Goal: Navigation & Orientation: Find specific page/section

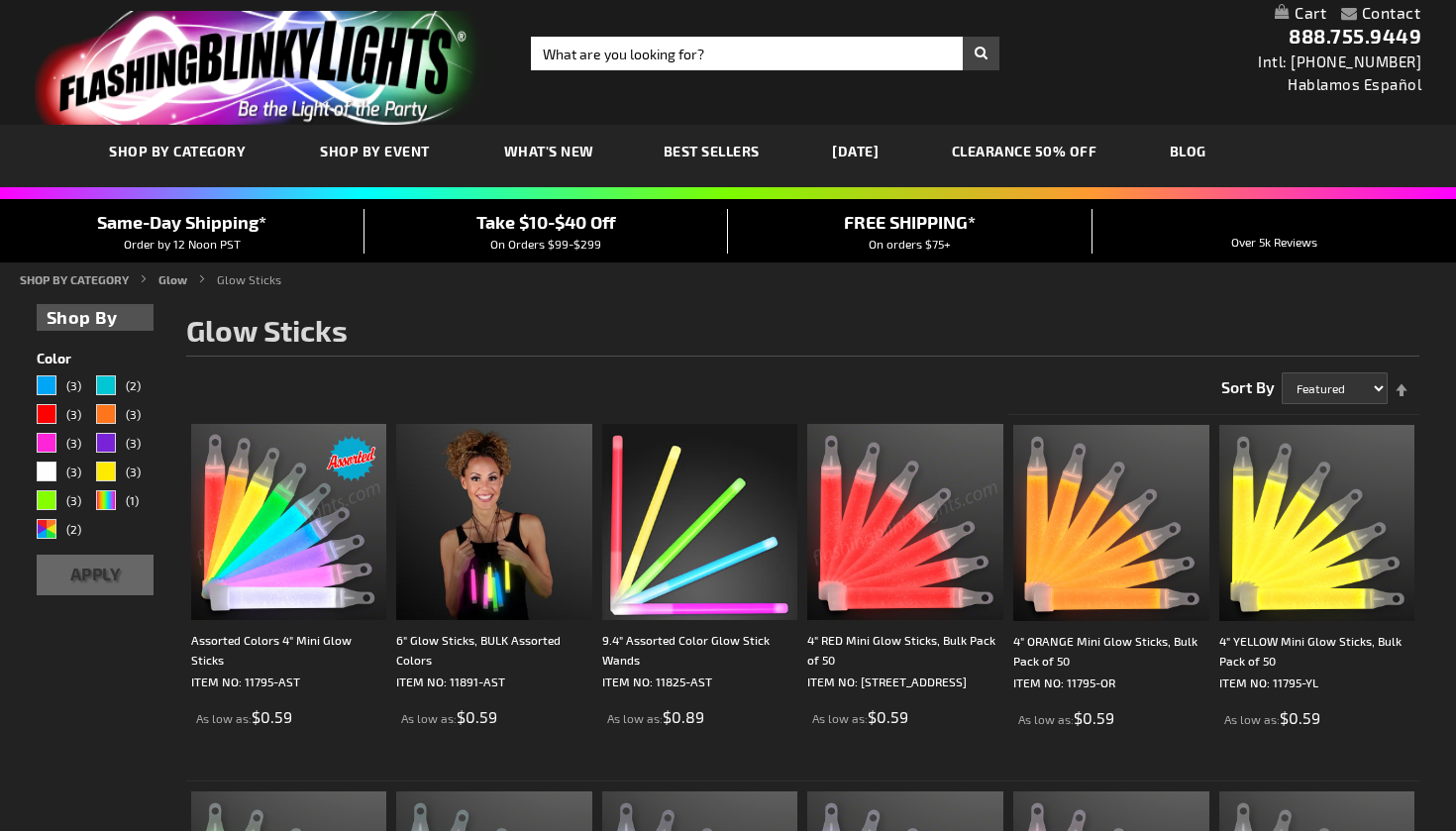
click at [574, 149] on span "What's New" at bounding box center [549, 150] width 90 height 17
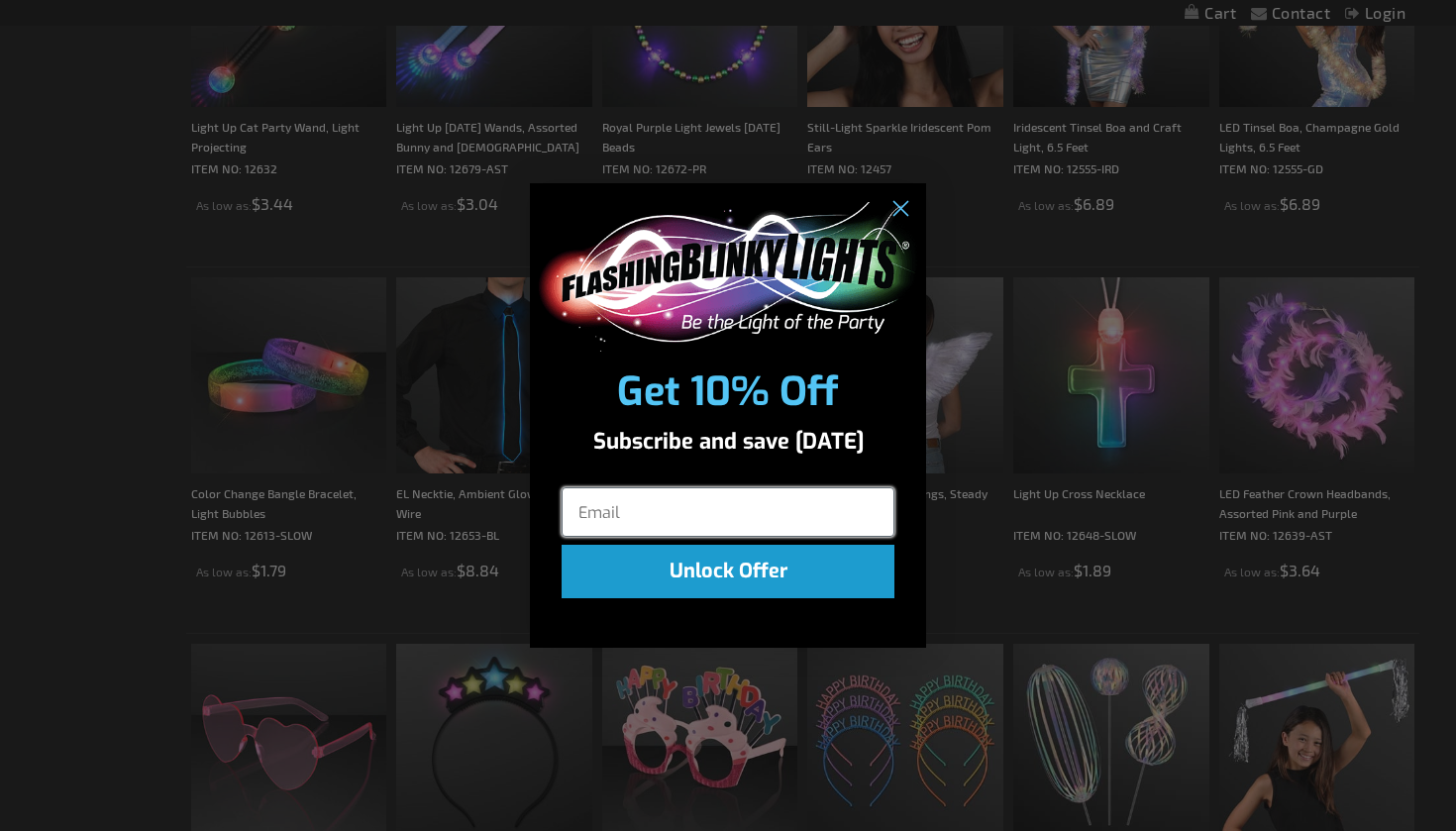
scroll to position [2765, 0]
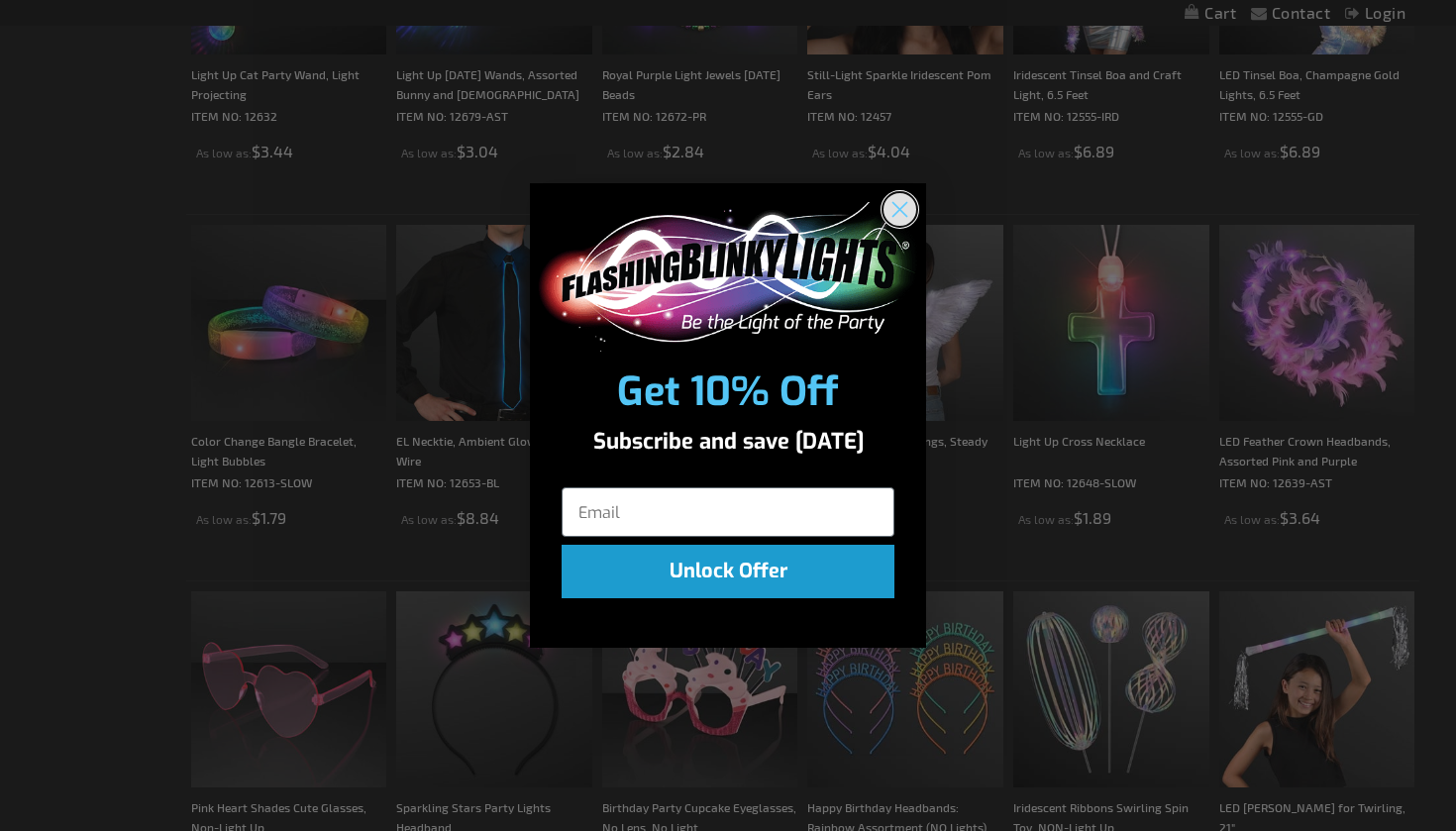
click at [902, 214] on circle "Close dialog" at bounding box center [899, 209] width 33 height 33
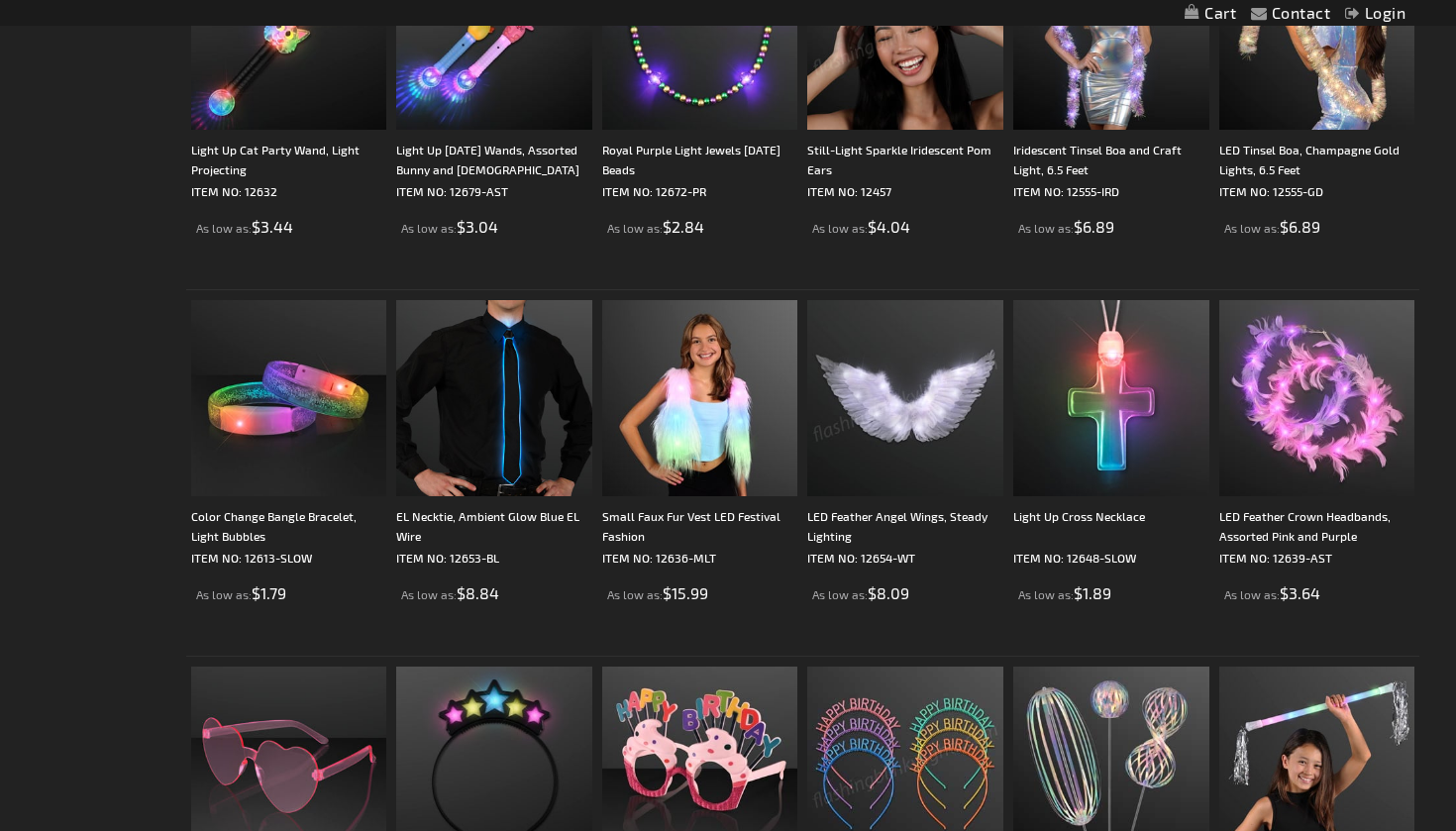
scroll to position [2726, 0]
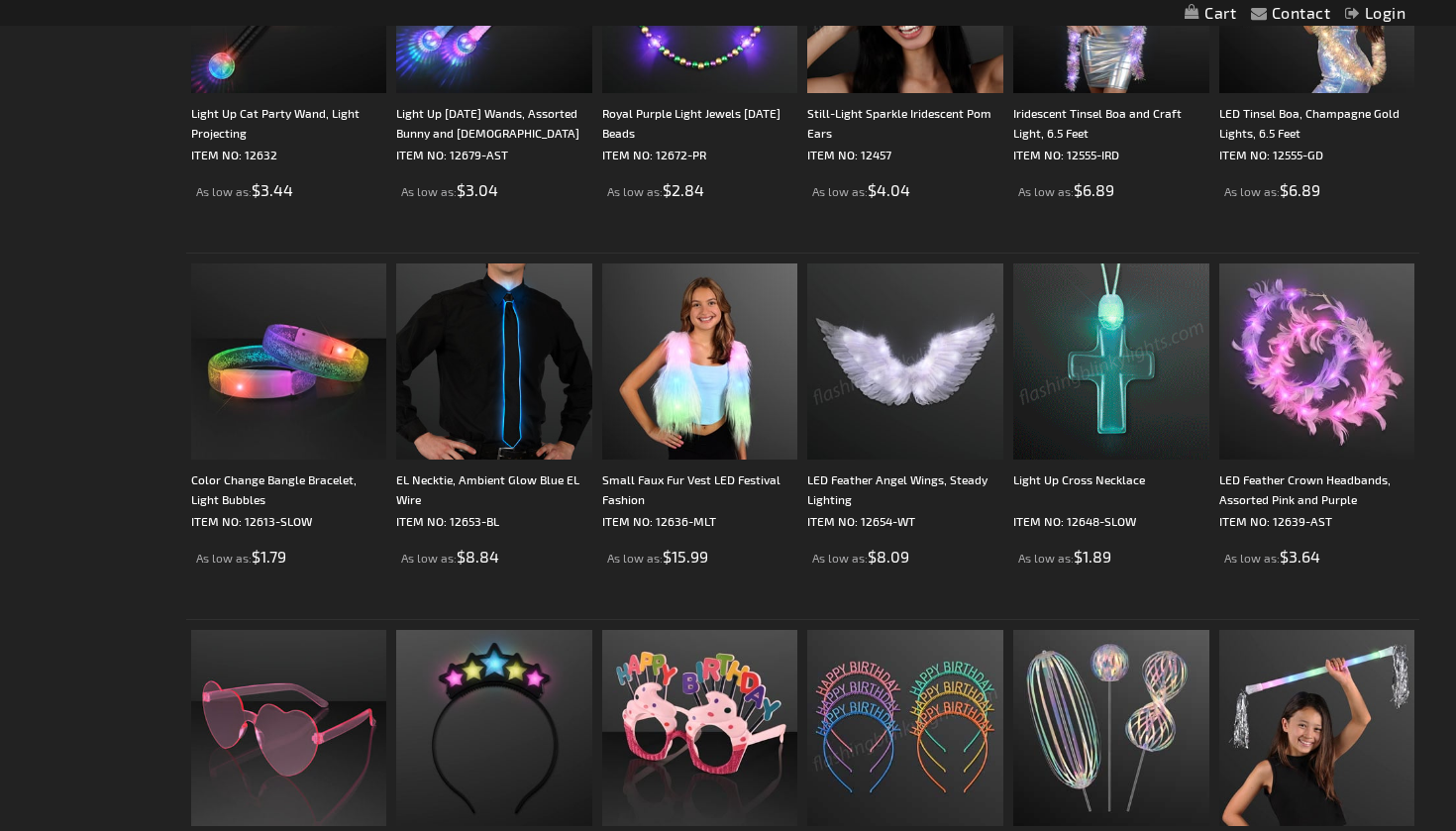
click at [1108, 458] on img at bounding box center [1111, 361] width 196 height 196
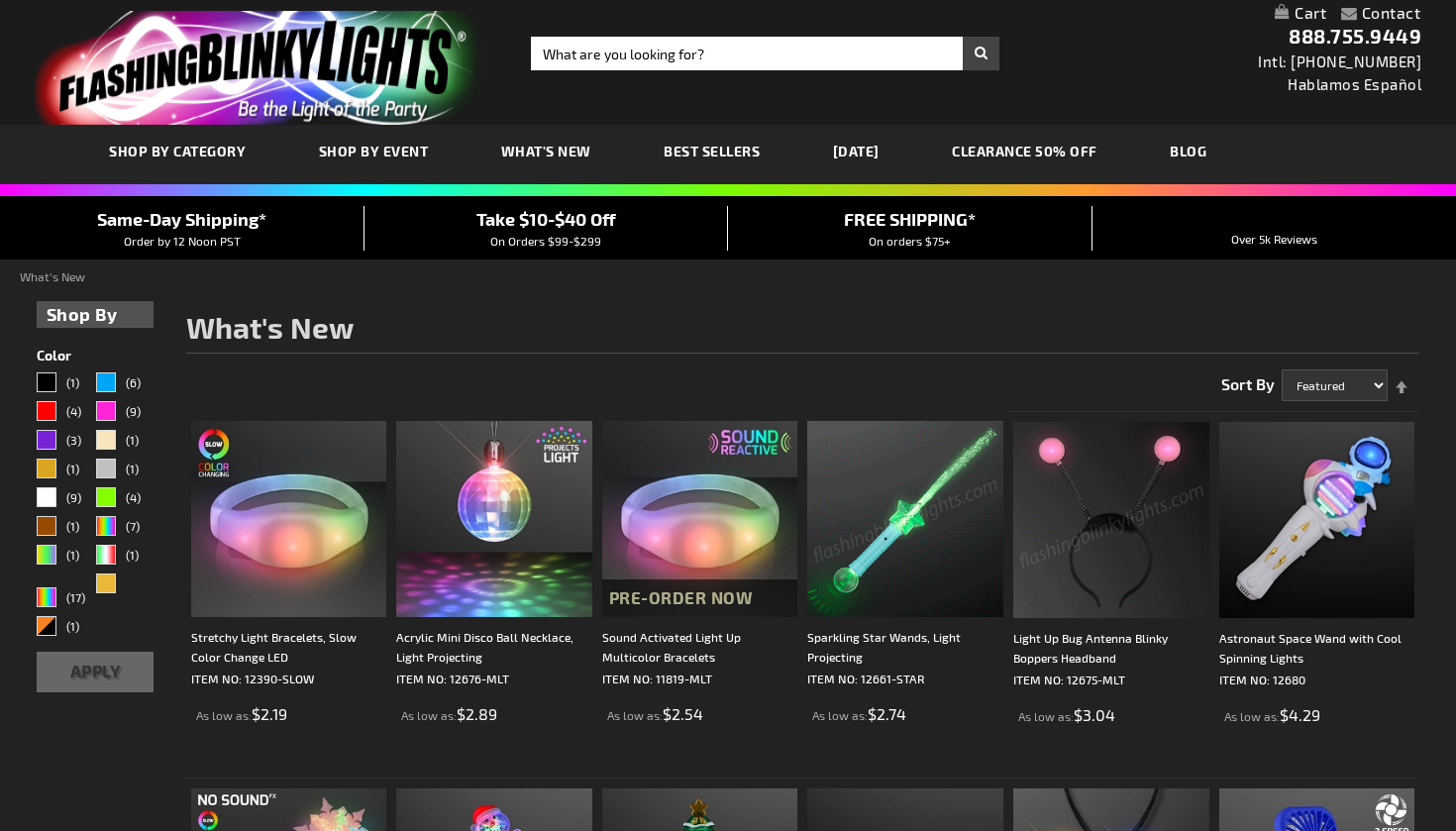
click at [229, 149] on span "SHOP BY CATEGORY" at bounding box center [176, 150] width 137 height 17
click at [179, 156] on span "SHOP BY CATEGORY" at bounding box center [176, 150] width 137 height 17
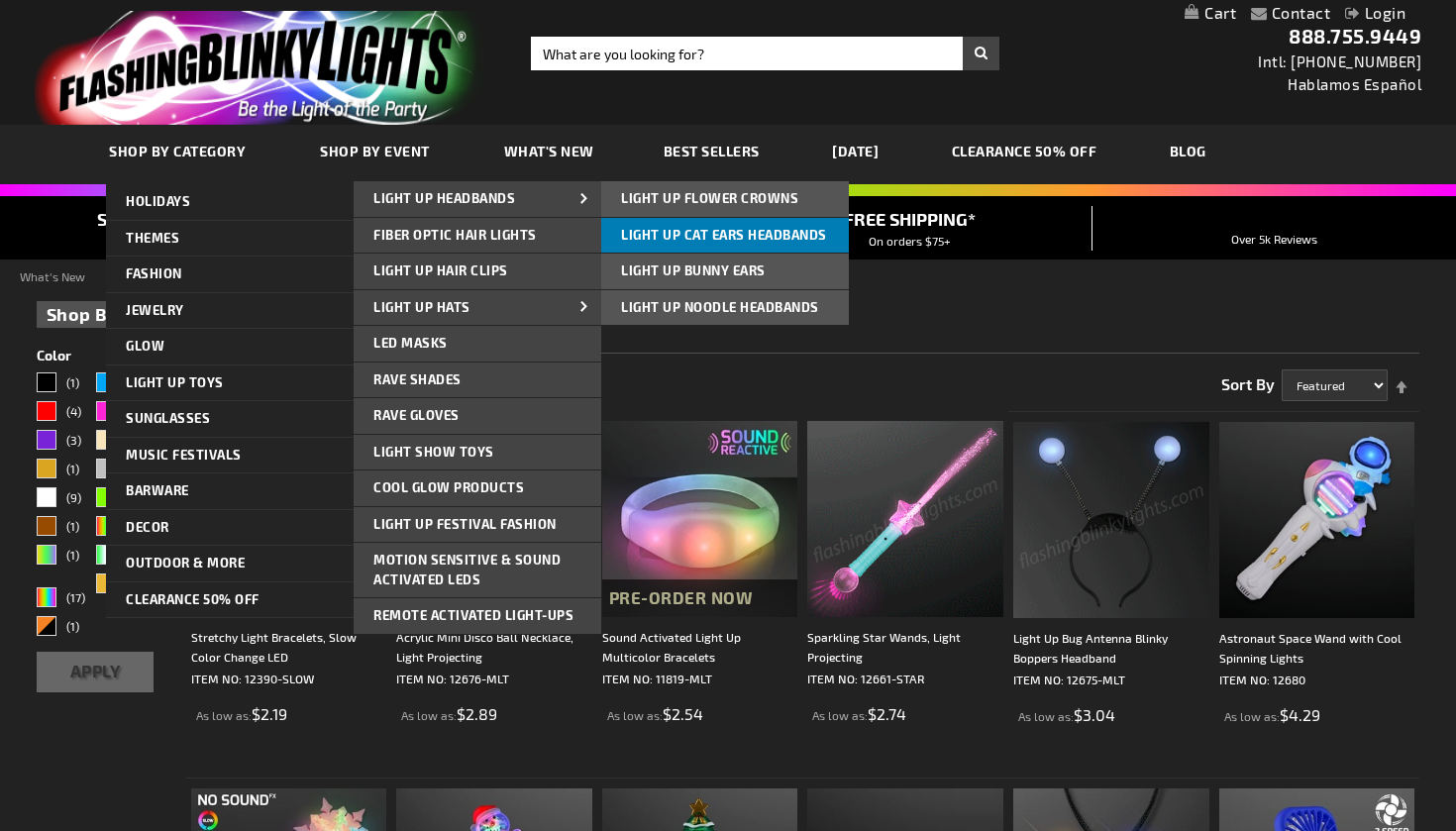
click at [660, 233] on span "Light Up Cat Ears Headbands" at bounding box center [724, 235] width 206 height 16
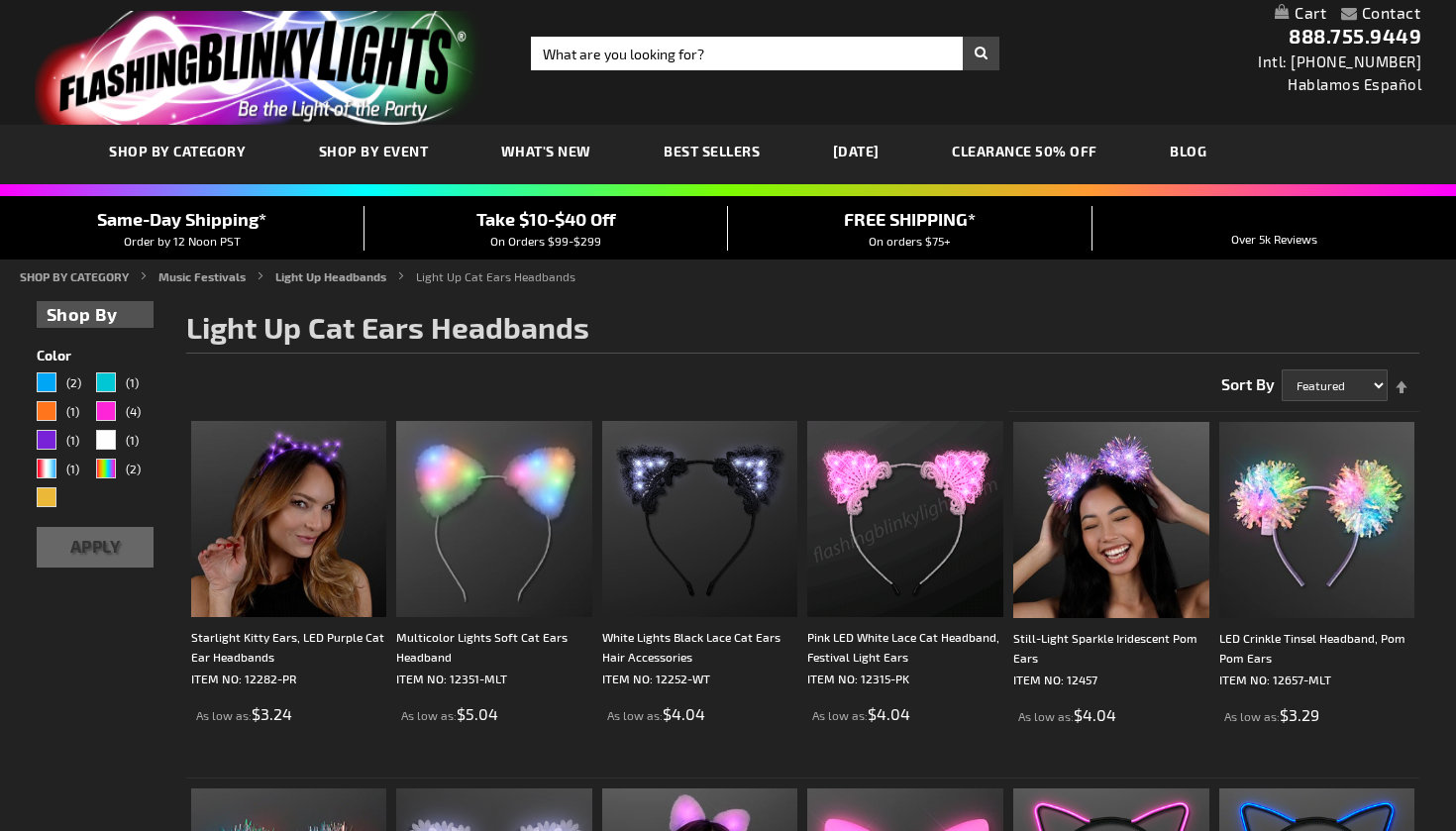
scroll to position [1170, 0]
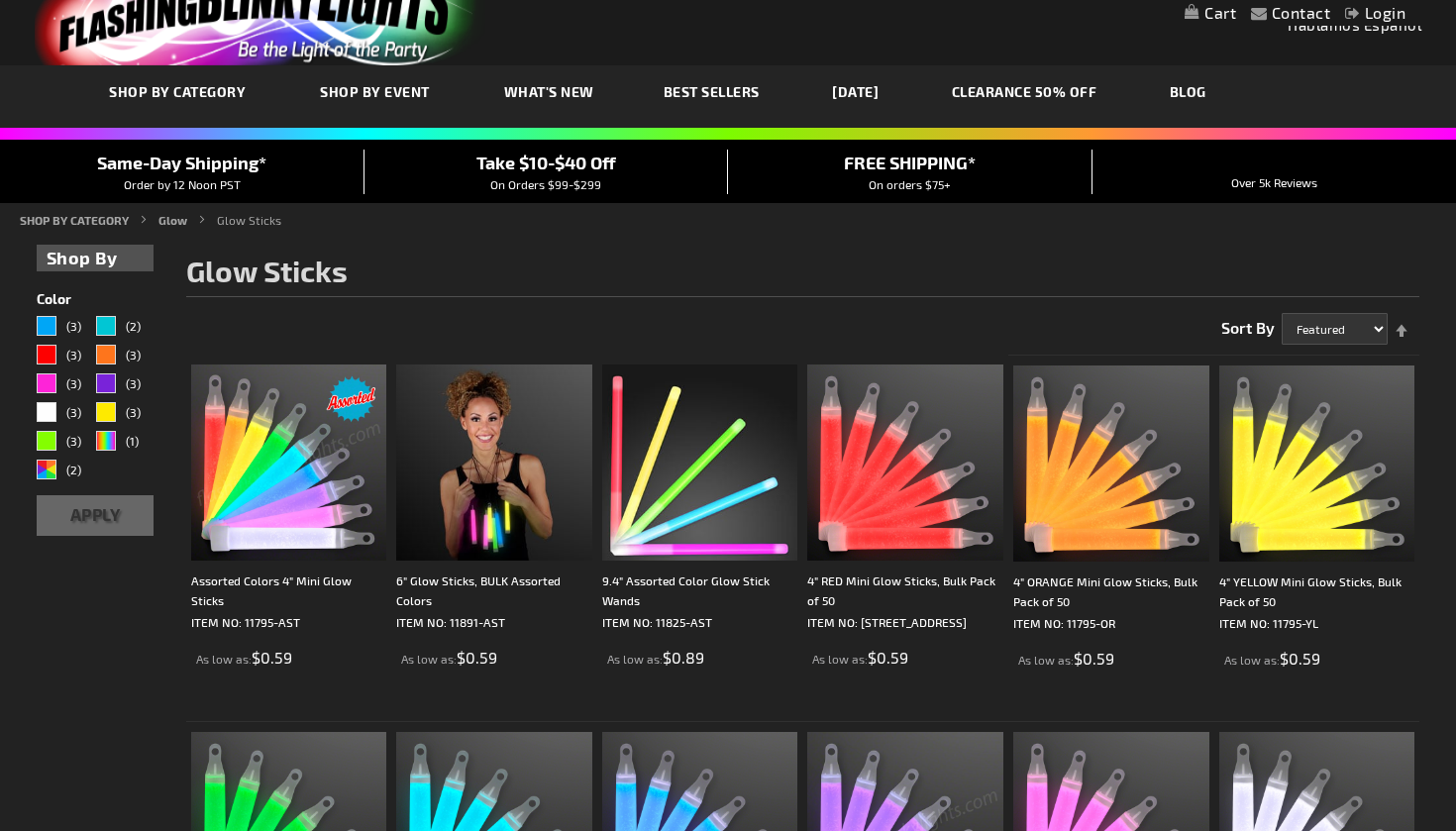
scroll to position [60, 0]
